Goal: Information Seeking & Learning: Check status

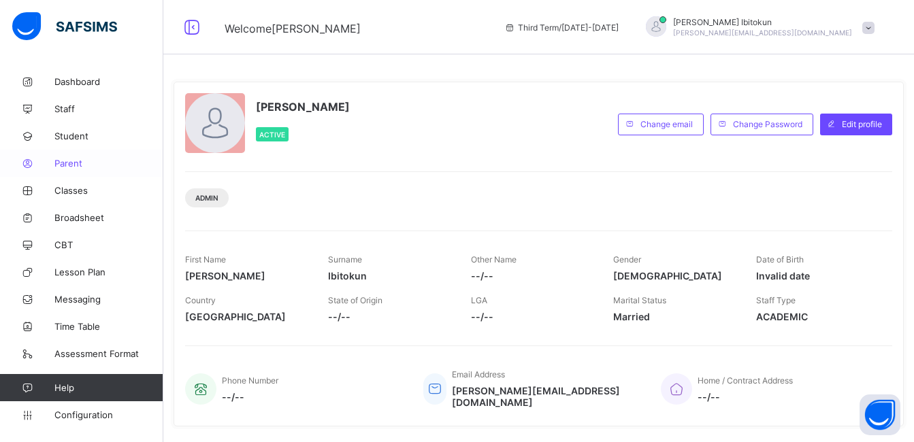
click at [58, 165] on span "Parent" at bounding box center [108, 163] width 109 height 11
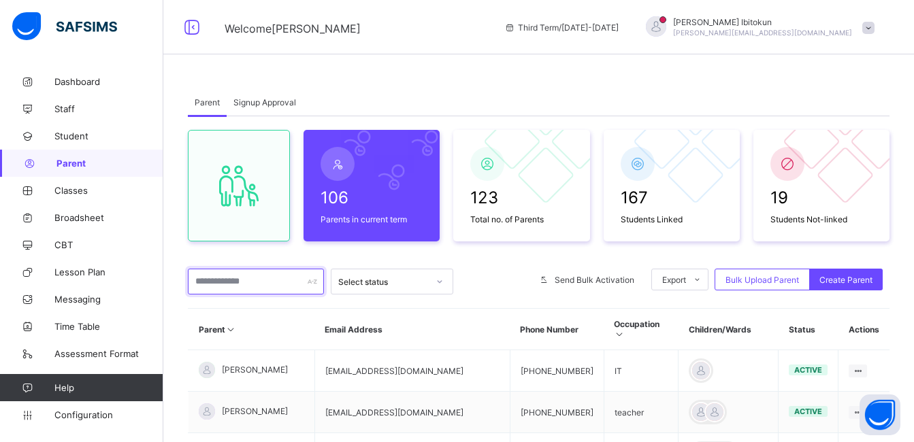
click at [231, 286] on input "text" at bounding box center [256, 282] width 136 height 26
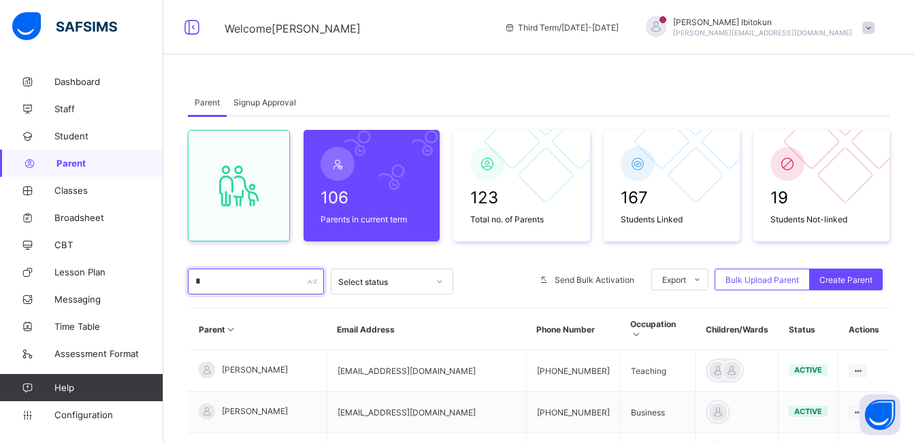
click at [214, 282] on input "*" at bounding box center [256, 282] width 136 height 26
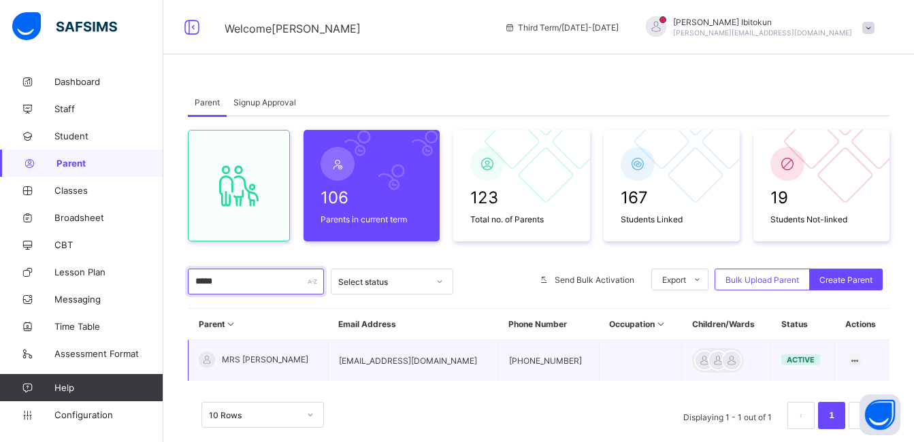
type input "*****"
click at [244, 360] on span "MRS ODIRA" at bounding box center [265, 360] width 86 height 10
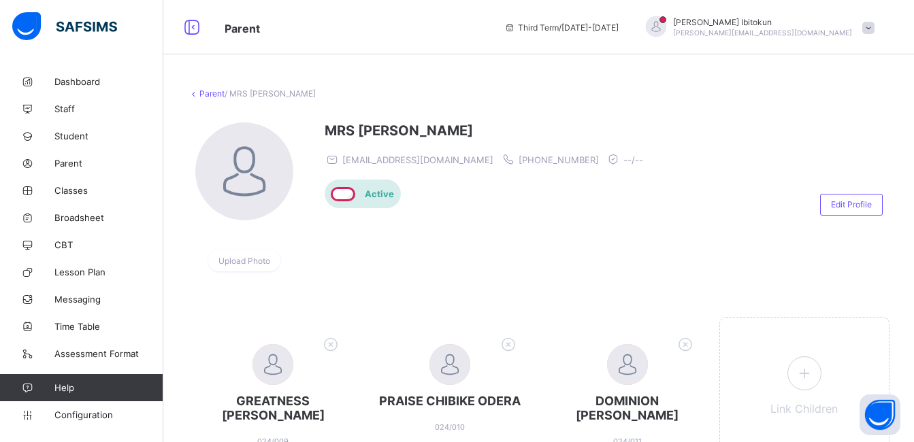
click at [537, 265] on div "MRS ODIRA helenchika352@gmail.com +2348132257894 --/-- Active" at bounding box center [487, 204] width 325 height 164
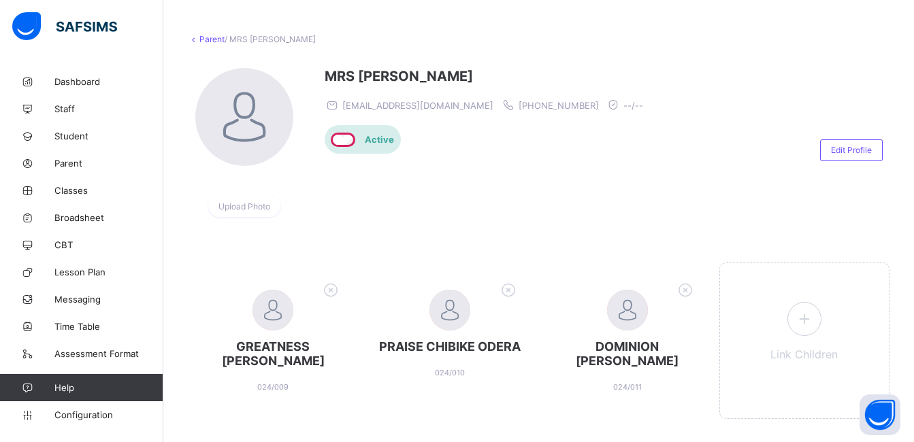
click at [537, 265] on div "Parent / MRS ODIRA Upload Photo MRS ODIRA helenchika352@gmail.com +234813225789…" at bounding box center [538, 244] width 751 height 460
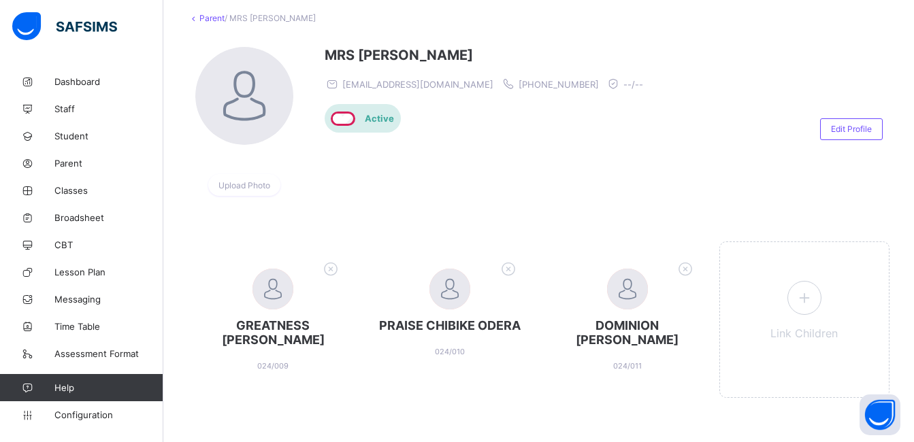
scroll to position [73, 0]
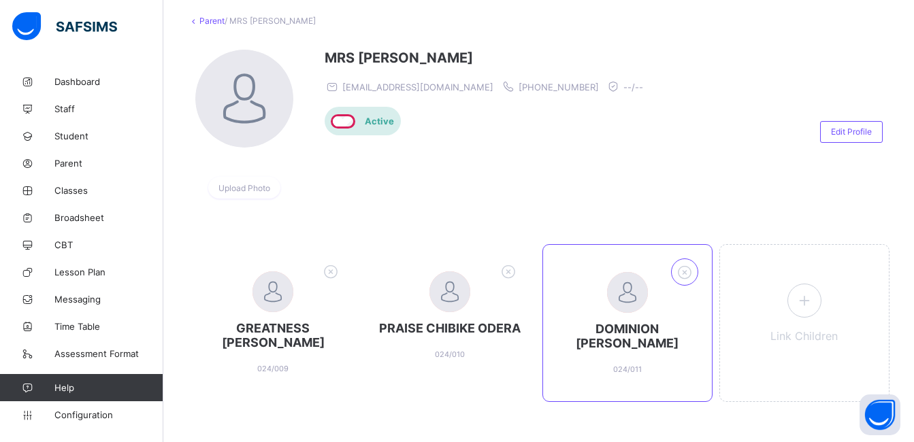
click at [691, 276] on icon at bounding box center [684, 272] width 21 height 18
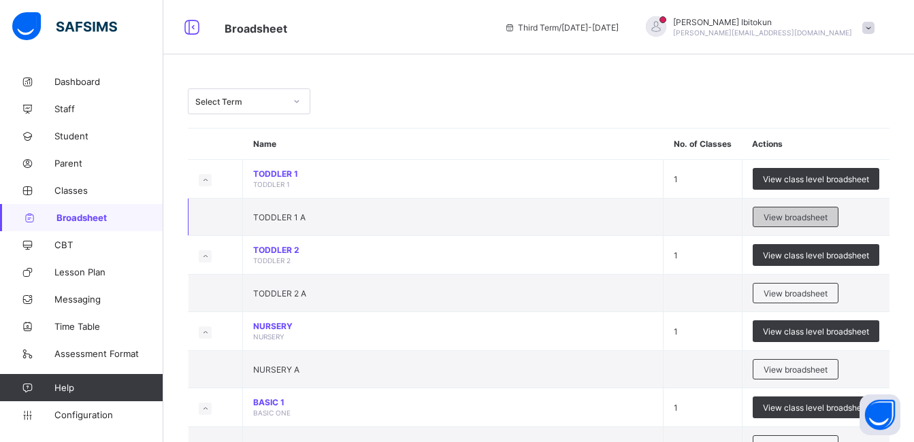
click at [797, 218] on span "View broadsheet" at bounding box center [795, 217] width 64 height 10
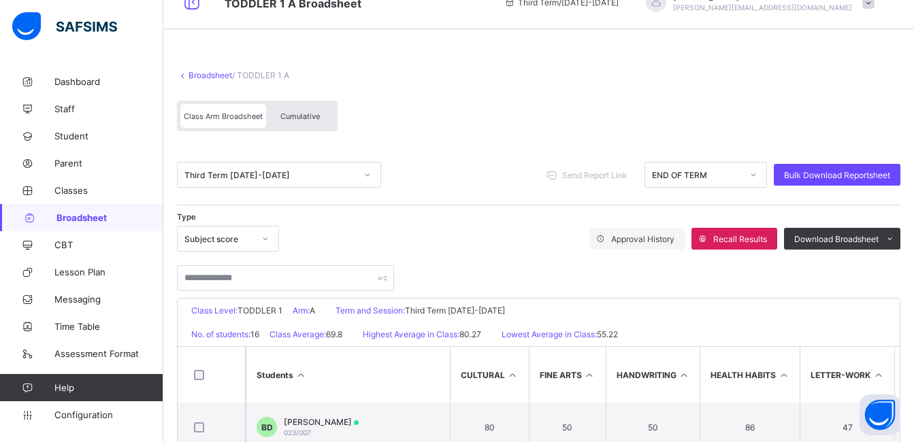
click at [501, 164] on div "Broadsheet / TODDLER 1 A Class Arm Broadsheet Cumulative Third Term 2024-2025 S…" at bounding box center [538, 379] width 751 height 672
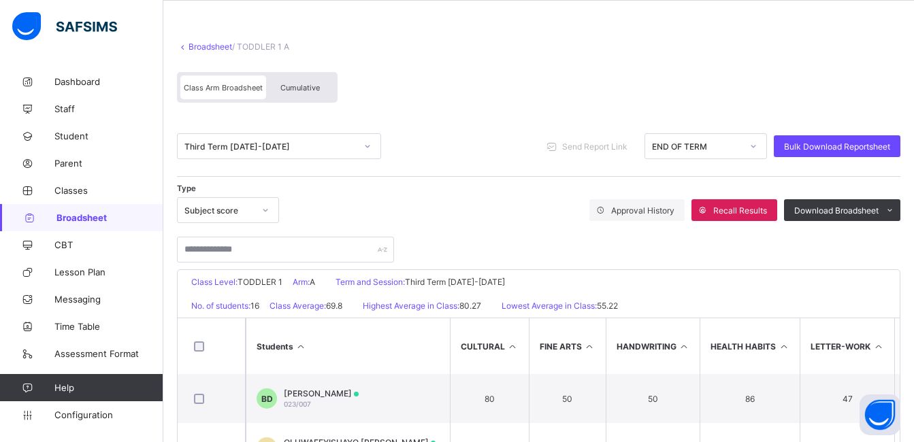
scroll to position [54, 0]
click at [284, 212] on div "Type Subject score Approval History Recall Results Download Broadsheet PDF Exce…" at bounding box center [538, 210] width 723 height 26
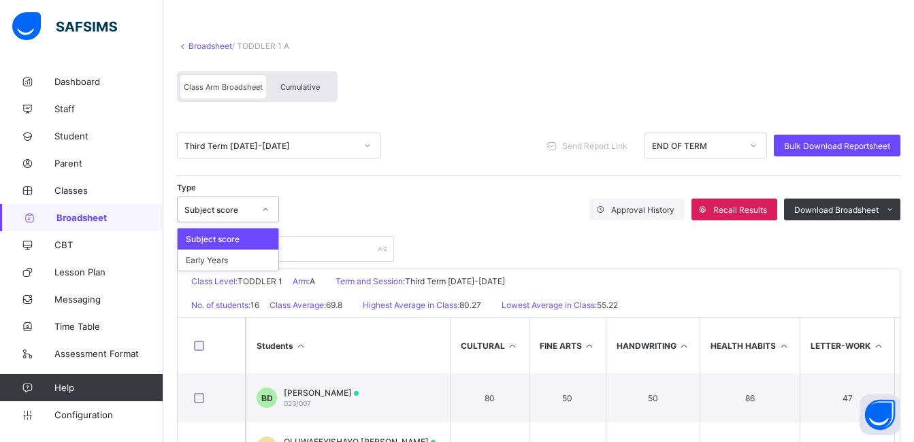
click at [260, 214] on div at bounding box center [265, 210] width 23 height 22
click at [229, 263] on div "Early Years" at bounding box center [228, 260] width 101 height 21
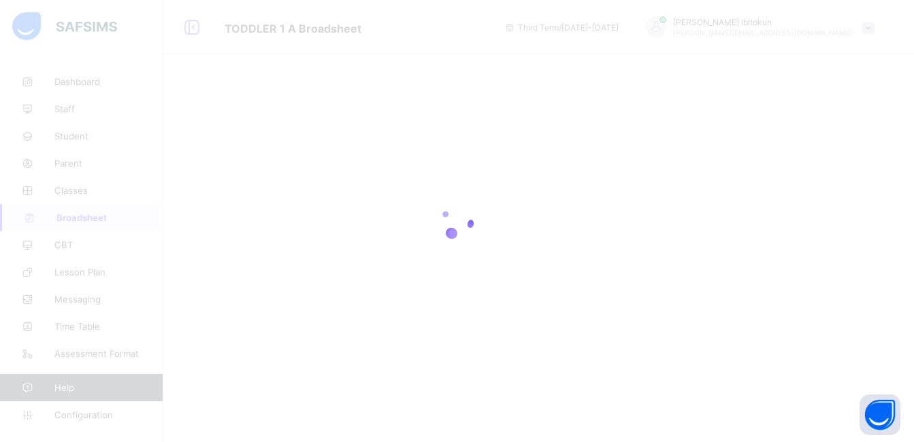
scroll to position [0, 0]
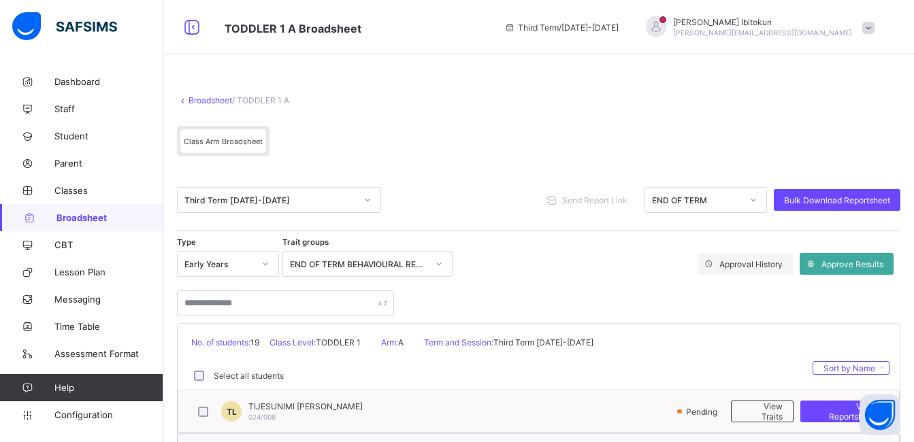
click at [207, 103] on link "Broadsheet" at bounding box center [210, 100] width 44 height 10
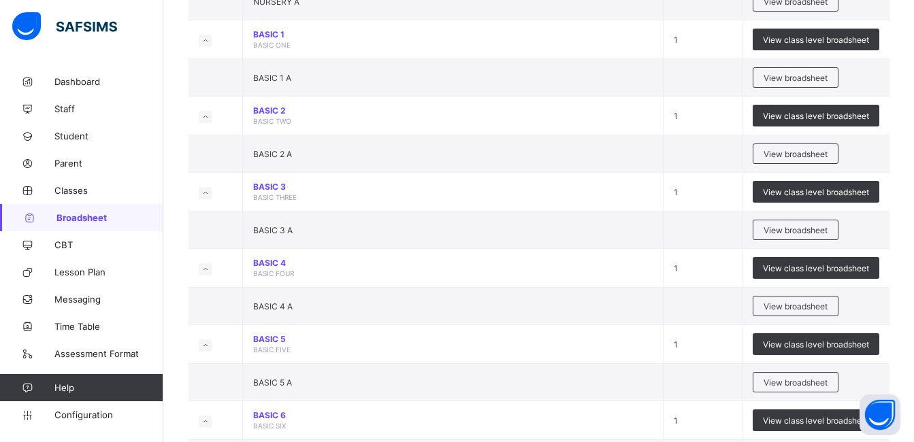
scroll to position [381, 0]
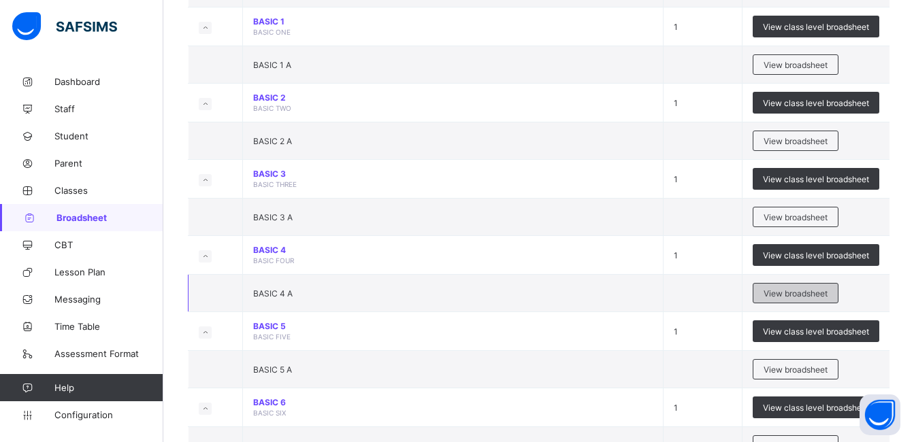
click at [795, 295] on span "View broadsheet" at bounding box center [795, 294] width 64 height 10
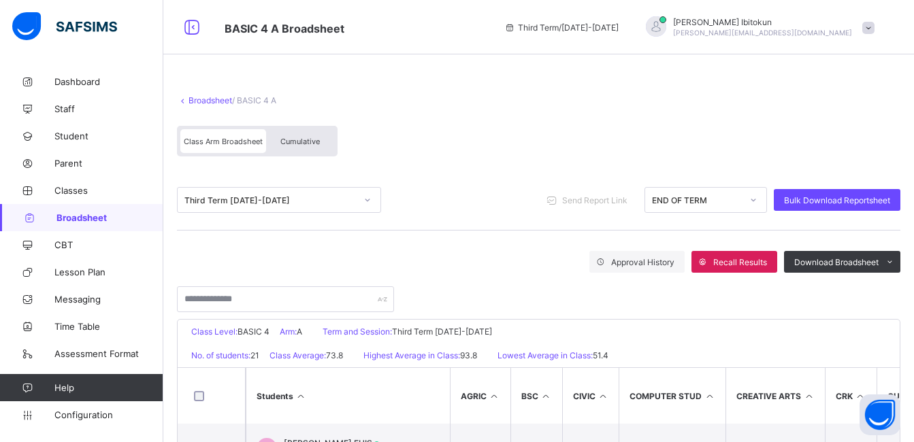
click at [438, 152] on div "Class Arm Broadsheet Cumulative" at bounding box center [538, 144] width 723 height 51
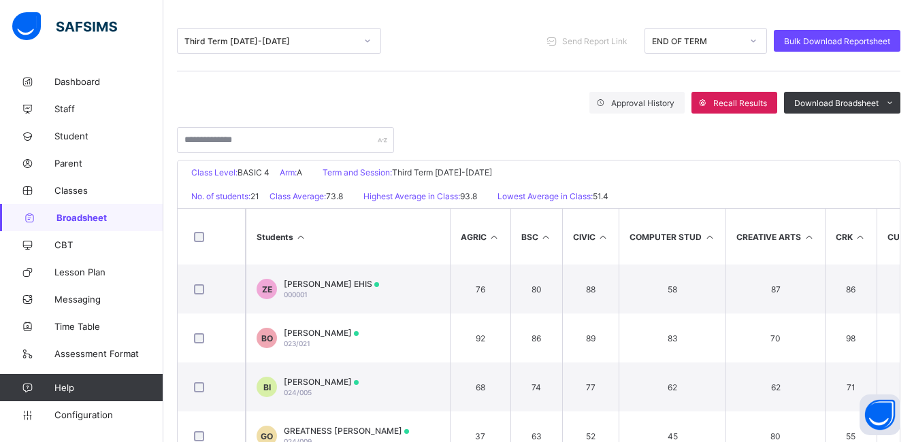
scroll to position [272, 0]
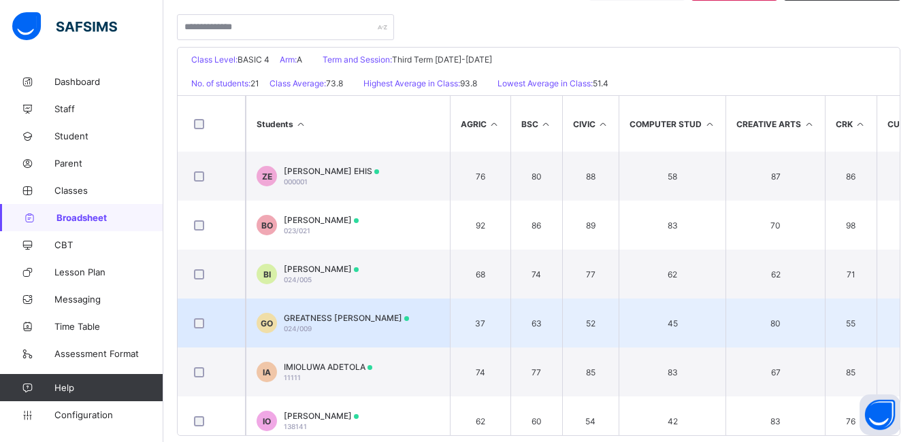
click at [399, 318] on span "GREATNESS CHUKWUEMEKA ODERA" at bounding box center [346, 318] width 125 height 10
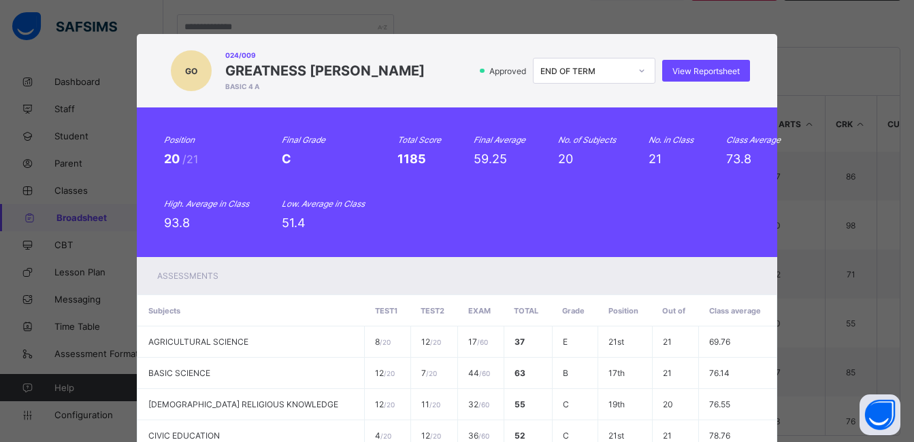
click at [620, 199] on div "Position 20 /21 Final Grade C Total Score 1185 Final Average 59.25 No. of Subje…" at bounding box center [456, 182] width 585 height 95
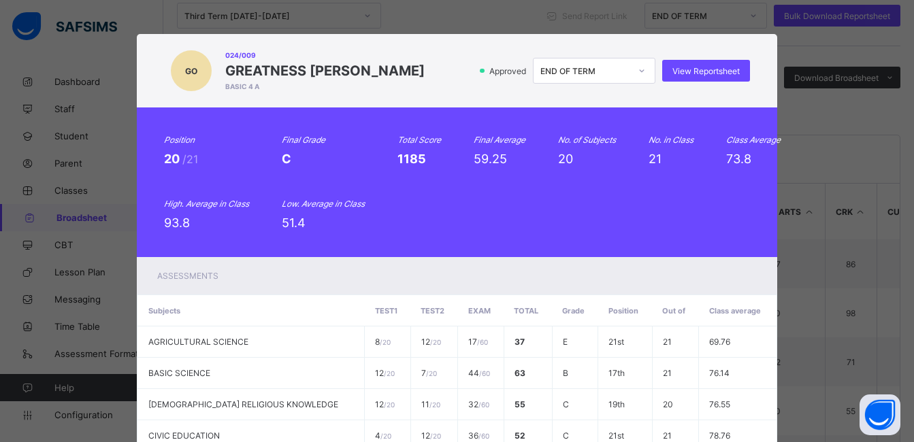
scroll to position [670, 0]
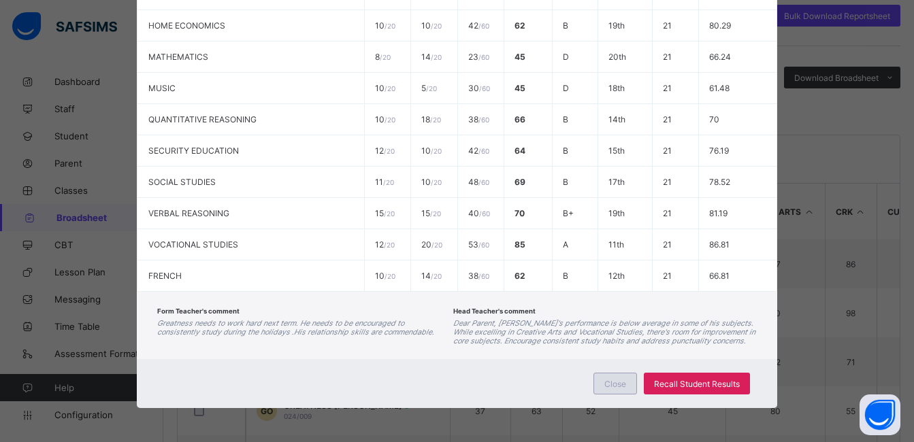
click at [608, 382] on span "Close" at bounding box center [615, 384] width 22 height 10
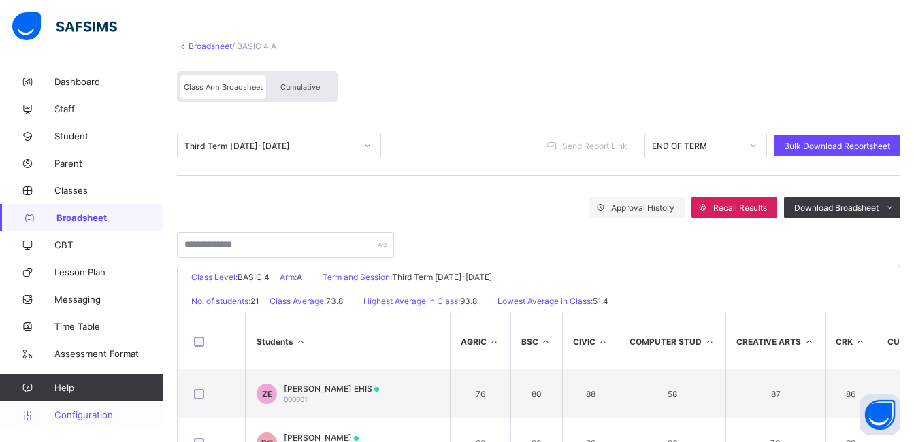
scroll to position [0, 0]
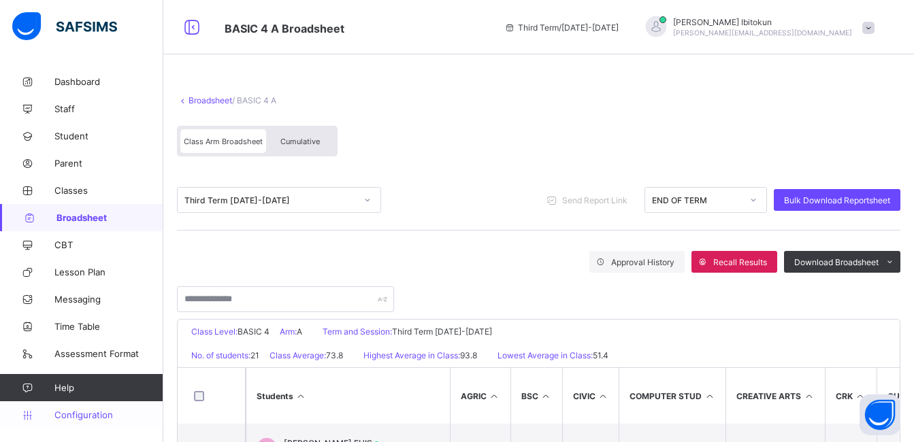
click at [75, 414] on span "Configuration" at bounding box center [108, 415] width 108 height 11
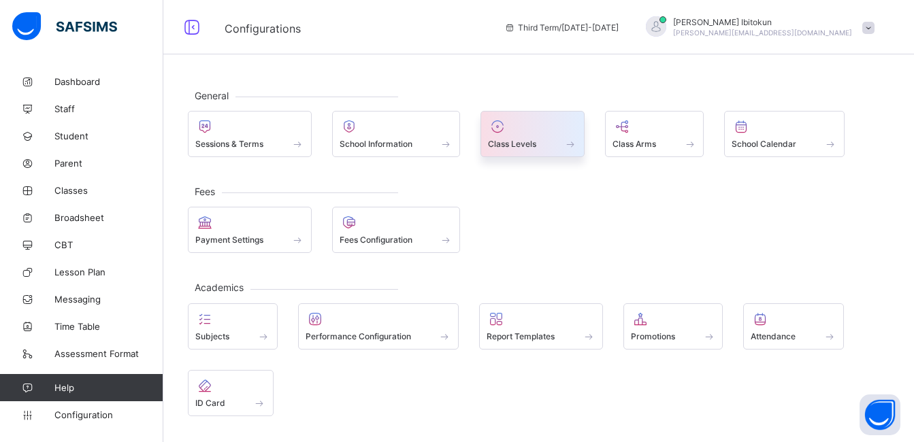
click at [520, 138] on div "Class Levels" at bounding box center [532, 144] width 89 height 12
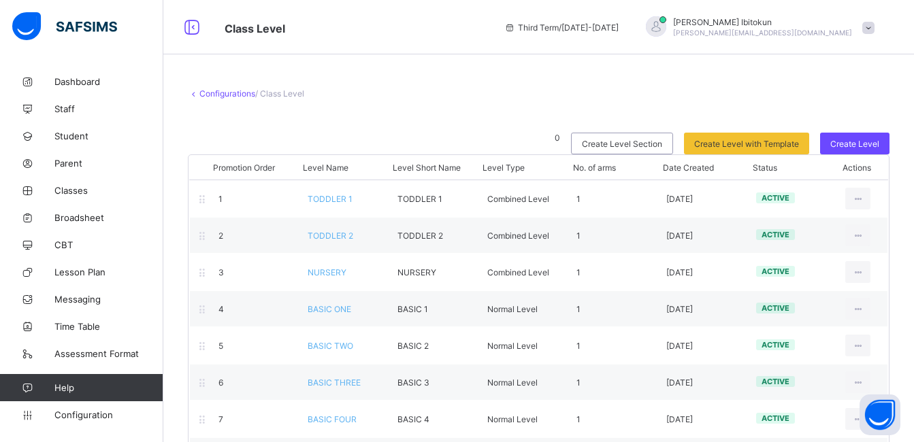
click at [504, 95] on div "Configurations / Class Level" at bounding box center [539, 93] width 702 height 10
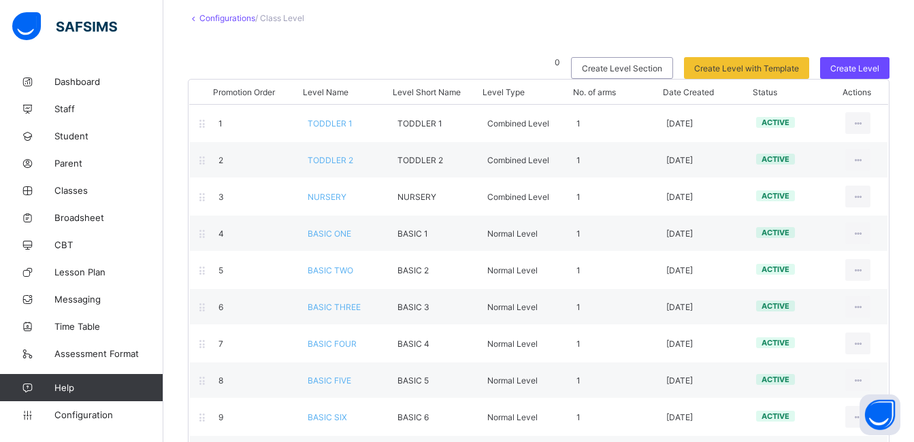
scroll to position [209, 0]
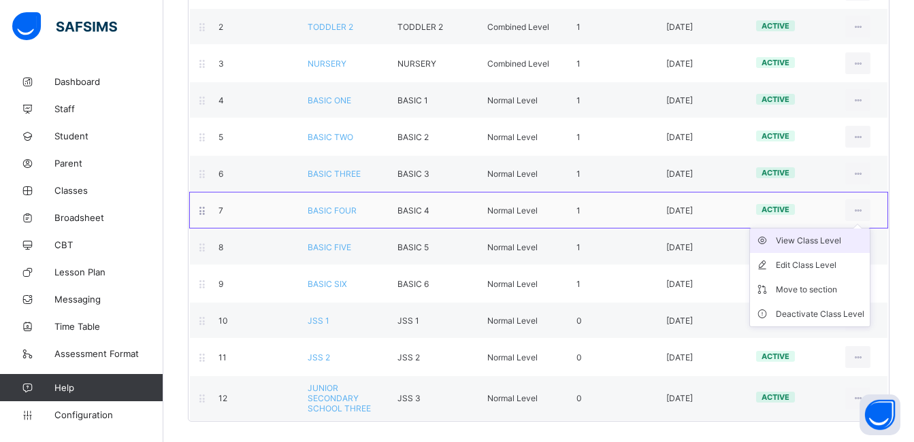
click at [806, 240] on div "View Class Level" at bounding box center [820, 241] width 88 height 14
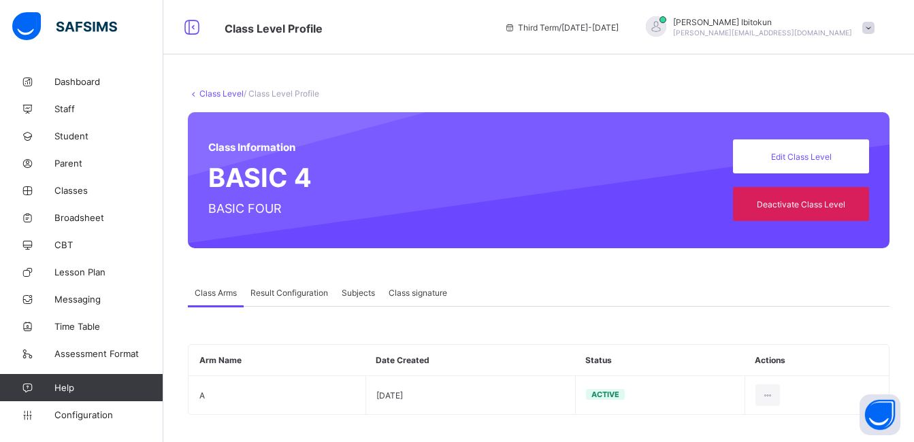
click at [284, 293] on span "Result Configuration" at bounding box center [289, 293] width 78 height 10
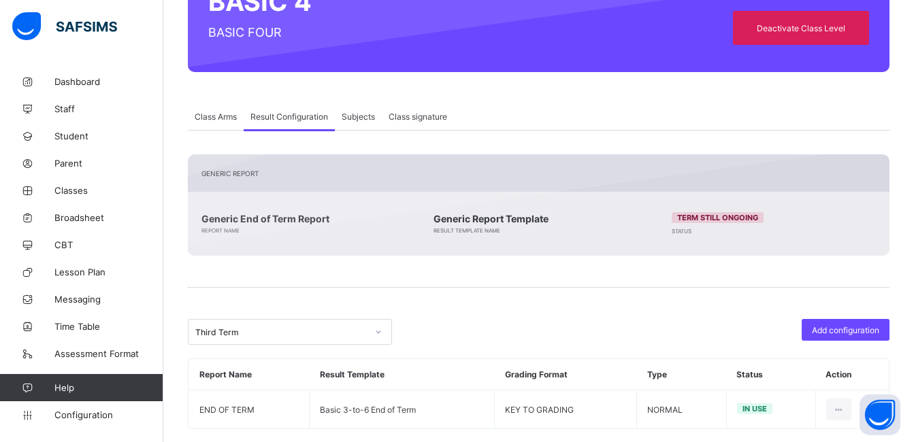
scroll to position [197, 0]
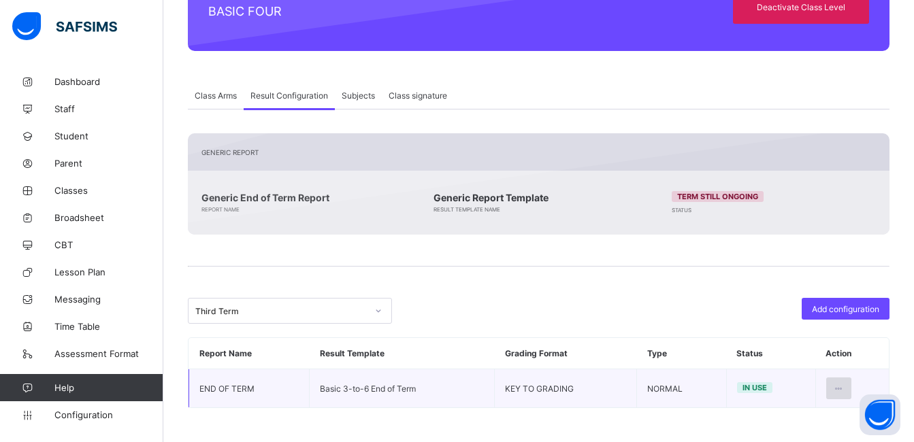
click at [844, 392] on icon at bounding box center [839, 389] width 12 height 10
click at [788, 420] on div "Edit Configuration" at bounding box center [805, 419] width 79 height 14
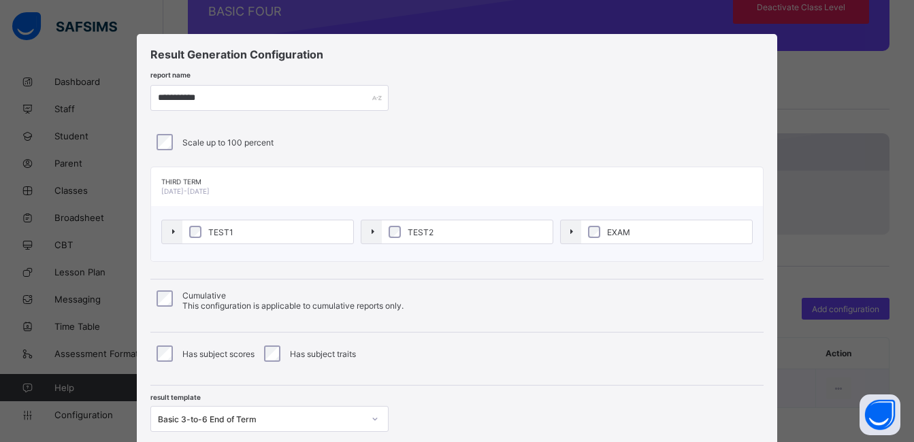
type input "**********"
click at [560, 104] on div "**********" at bounding box center [456, 98] width 612 height 26
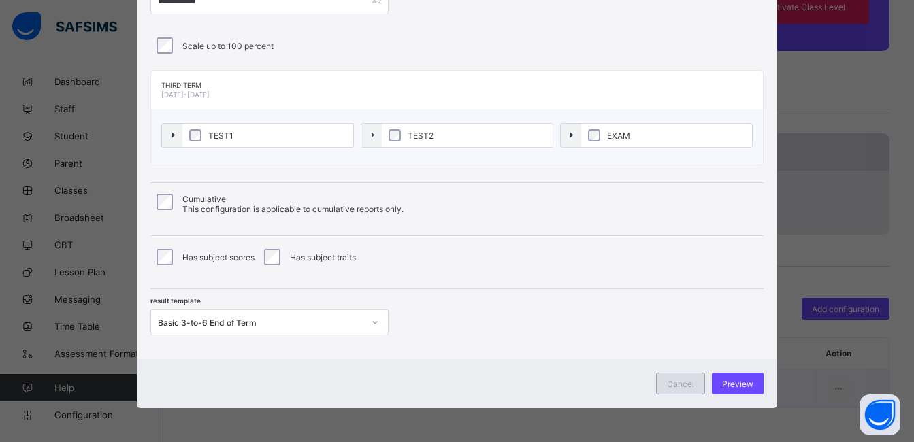
click at [674, 383] on span "Cancel" at bounding box center [680, 384] width 27 height 10
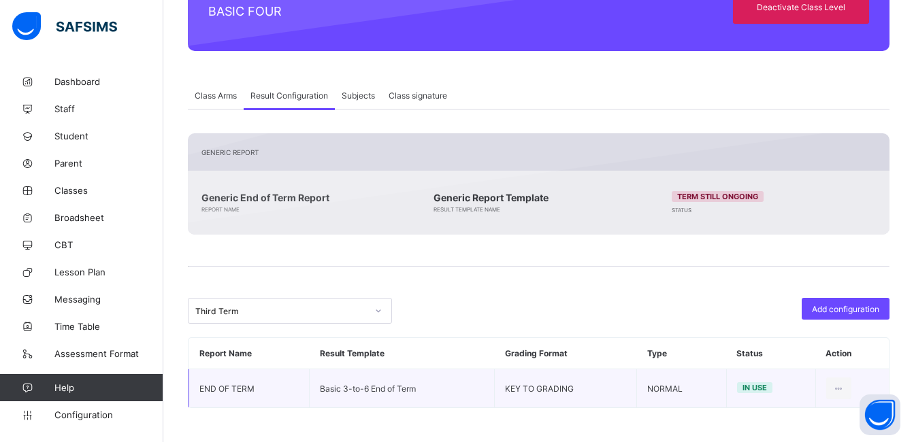
click at [633, 264] on div "Generic Report Generic End of Term Report Report Name Generic Report Template R…" at bounding box center [539, 270] width 702 height 275
